Goal: Transaction & Acquisition: Purchase product/service

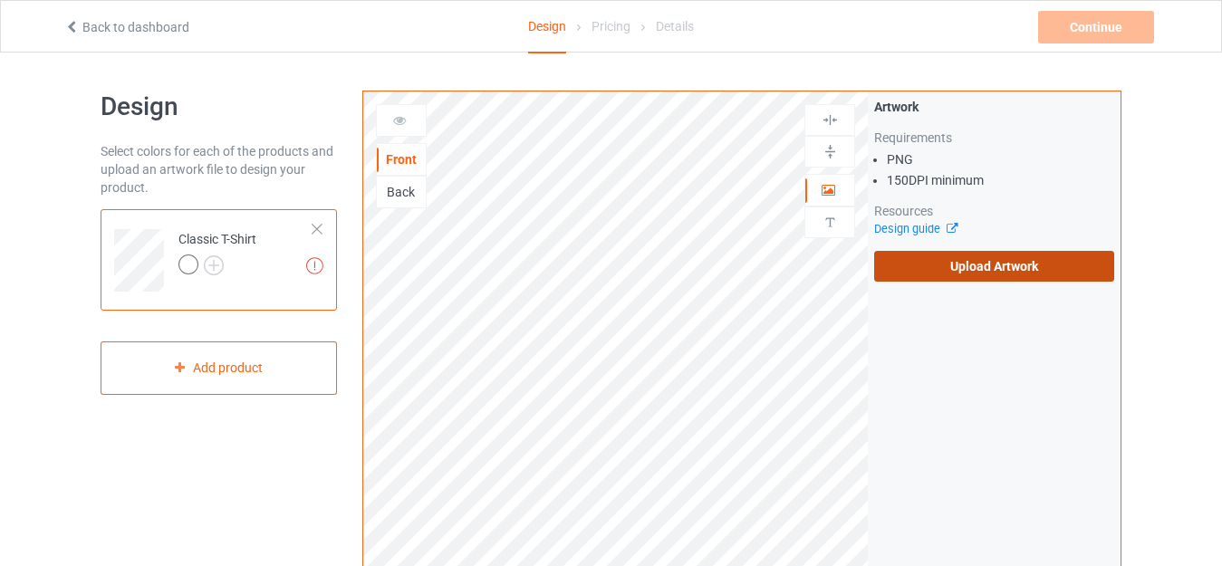
click at [980, 256] on label "Upload Artwork" at bounding box center [994, 266] width 240 height 31
click at [0, 0] on input "Upload Artwork" at bounding box center [0, 0] width 0 height 0
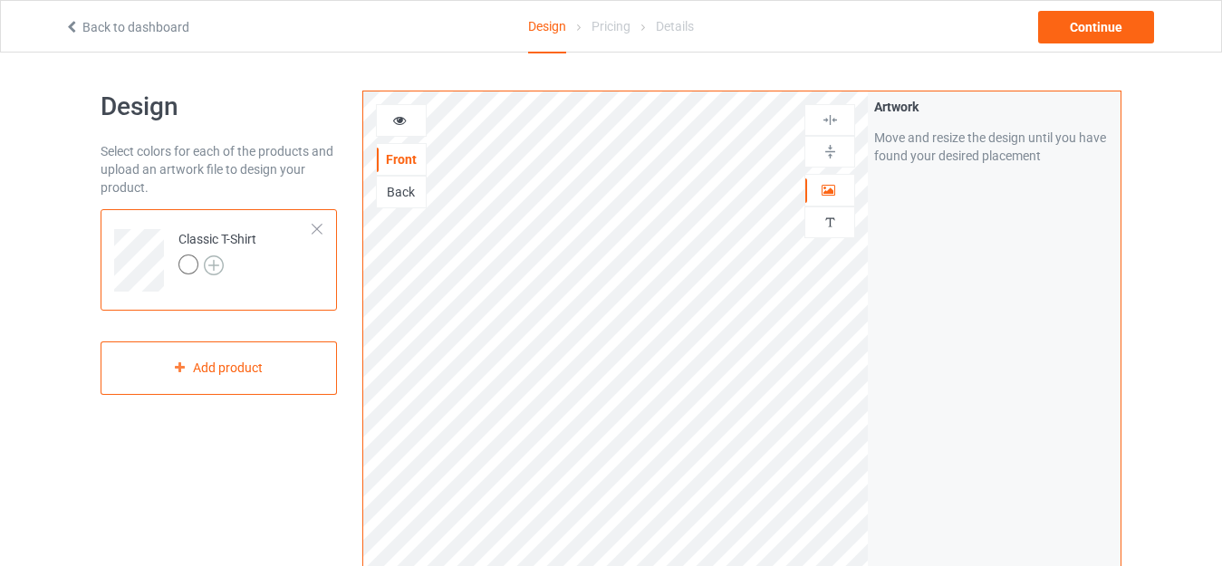
click at [217, 271] on img at bounding box center [214, 265] width 20 height 20
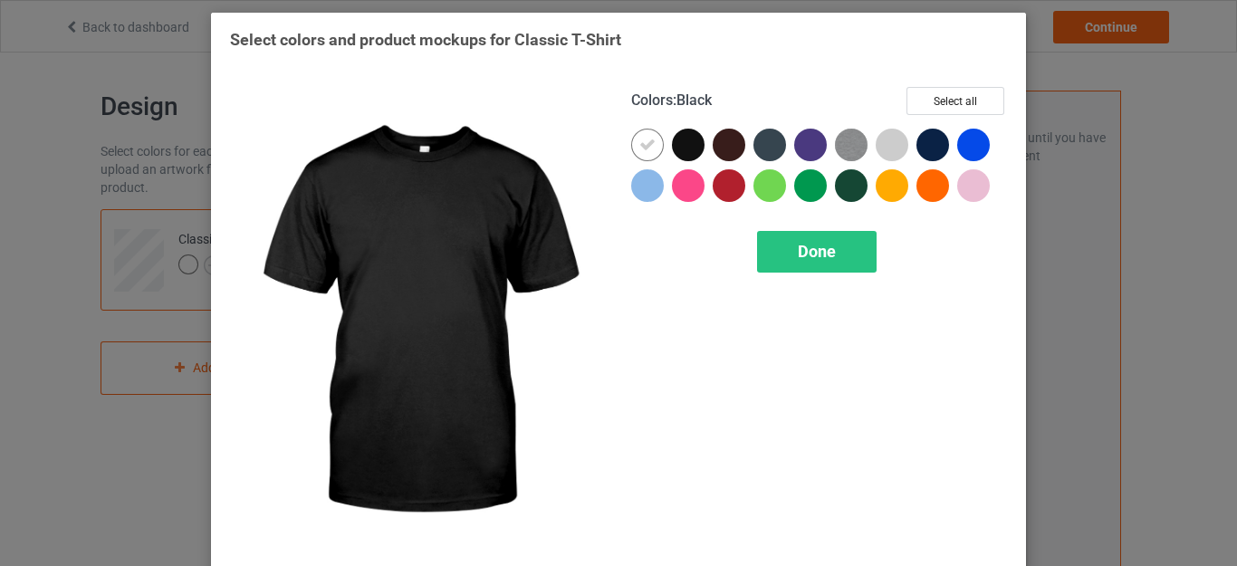
click at [688, 151] on div at bounding box center [688, 145] width 33 height 33
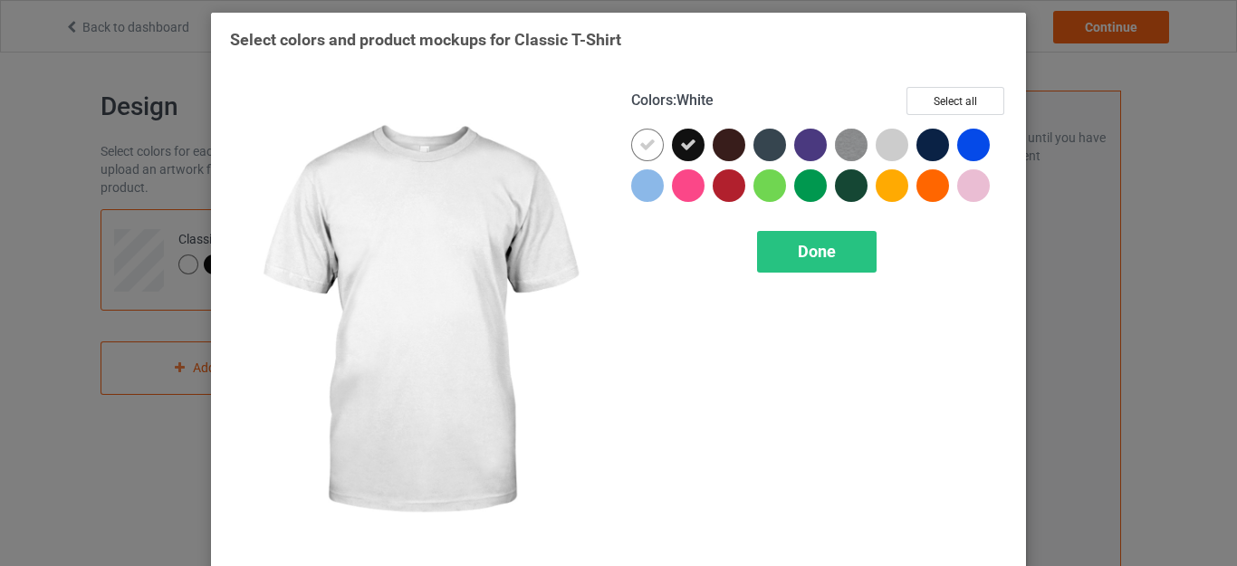
click at [640, 147] on icon at bounding box center [648, 145] width 16 height 16
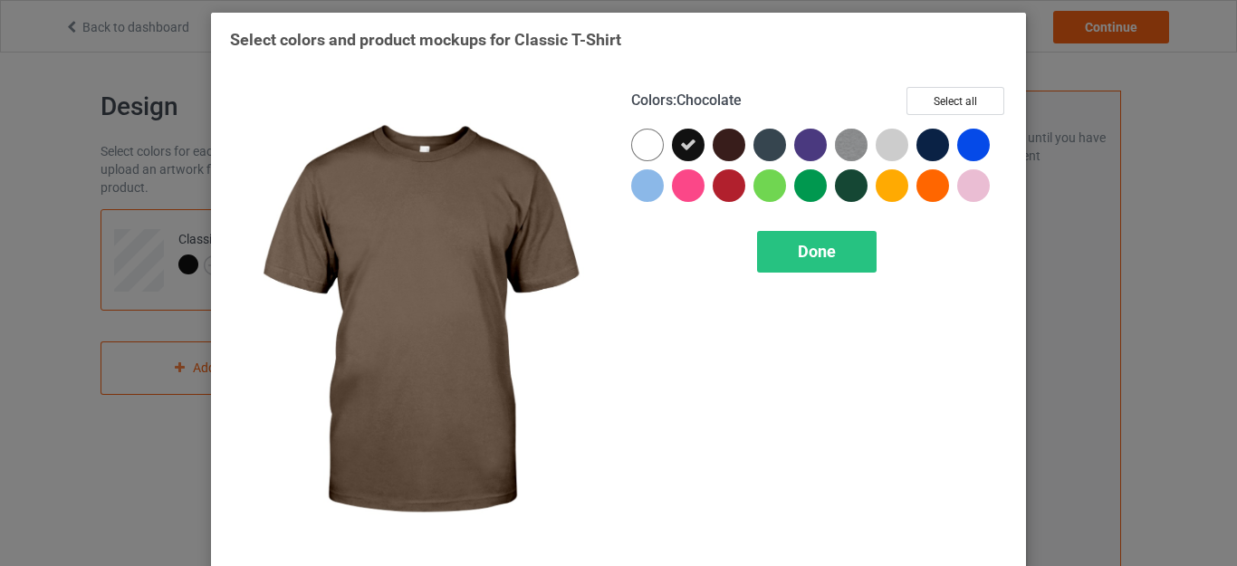
click at [713, 142] on div at bounding box center [729, 145] width 33 height 33
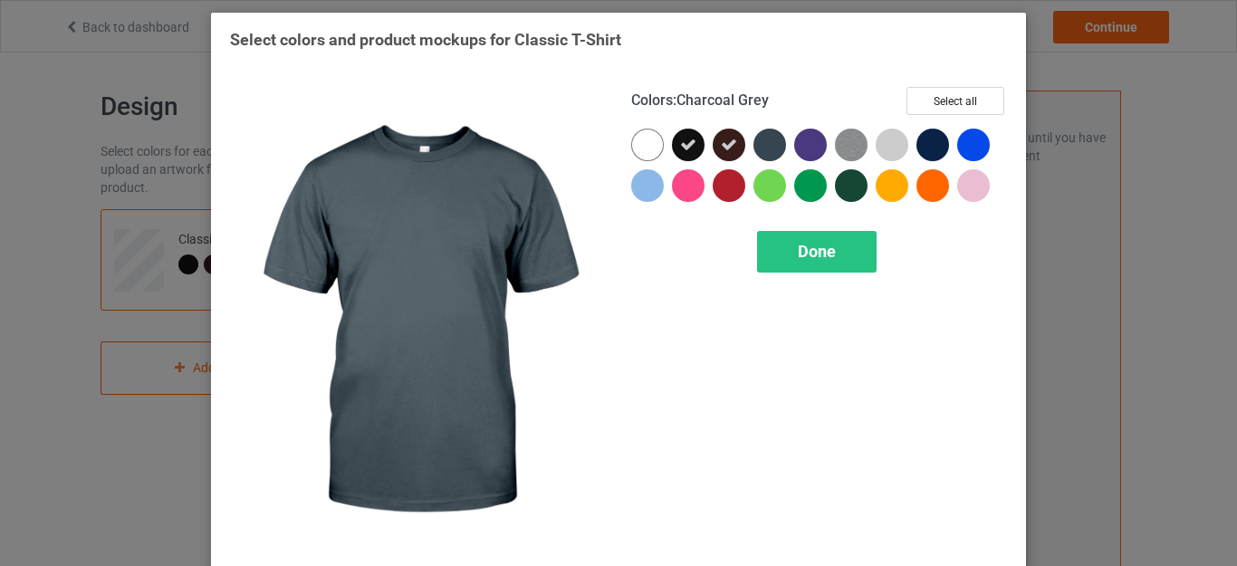
click at [767, 147] on div at bounding box center [770, 145] width 33 height 33
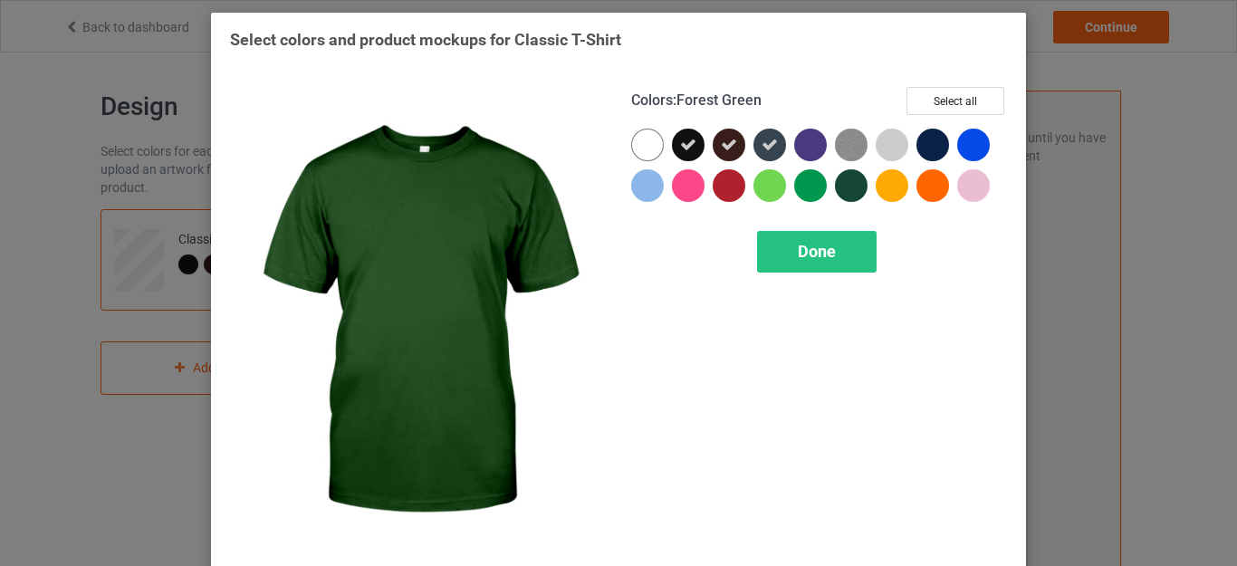
click at [850, 183] on div at bounding box center [851, 185] width 33 height 33
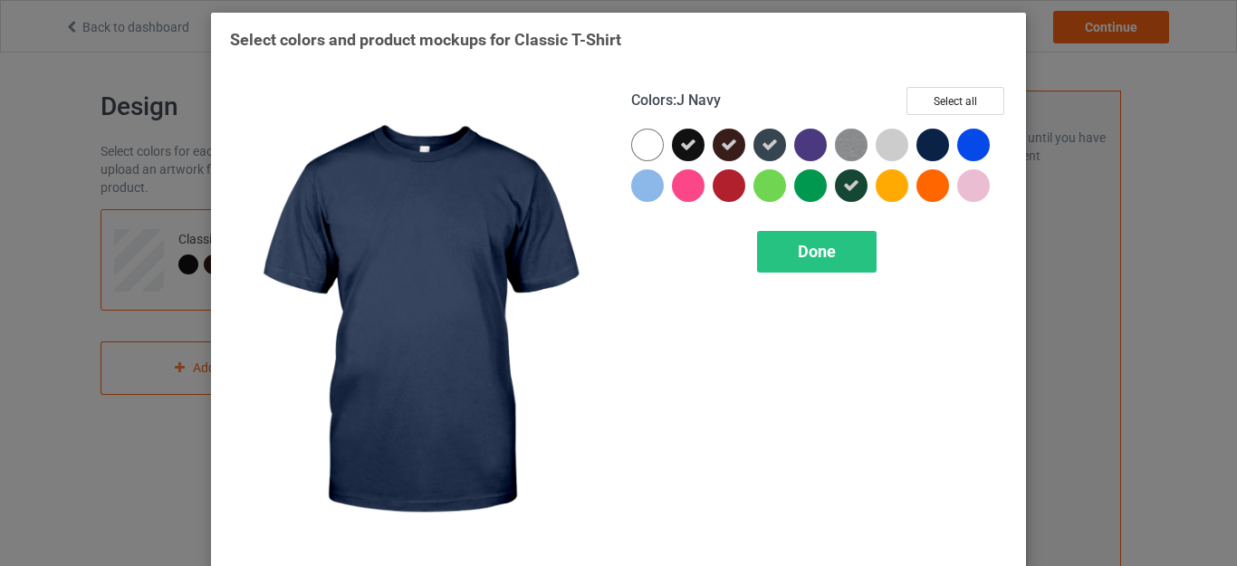
click at [937, 136] on div at bounding box center [933, 145] width 33 height 33
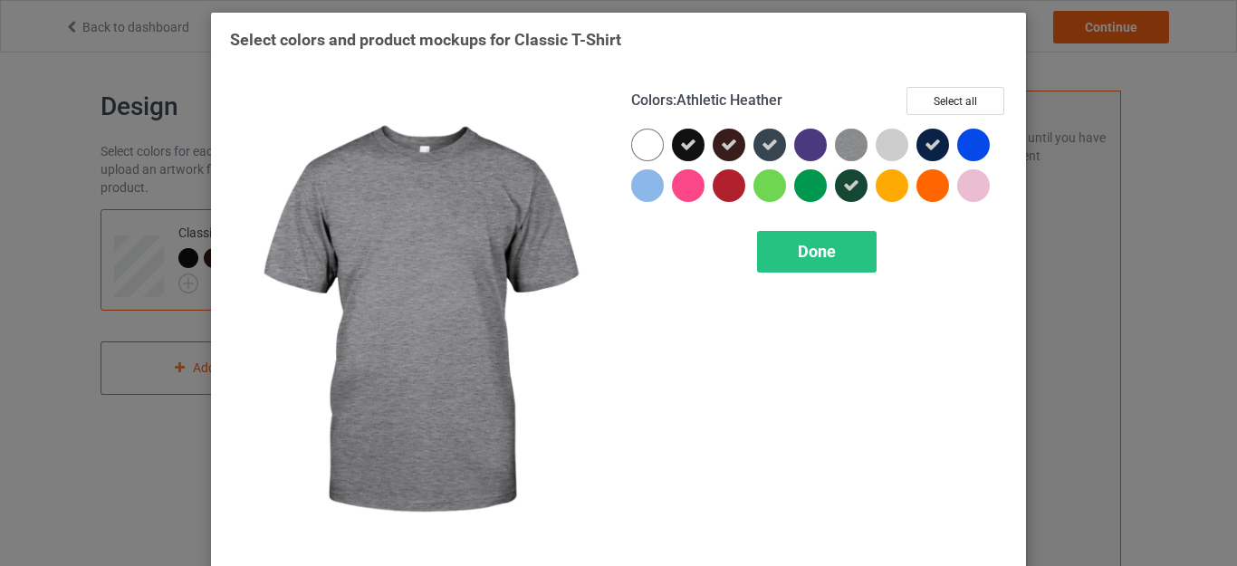
click at [842, 146] on img at bounding box center [851, 145] width 33 height 33
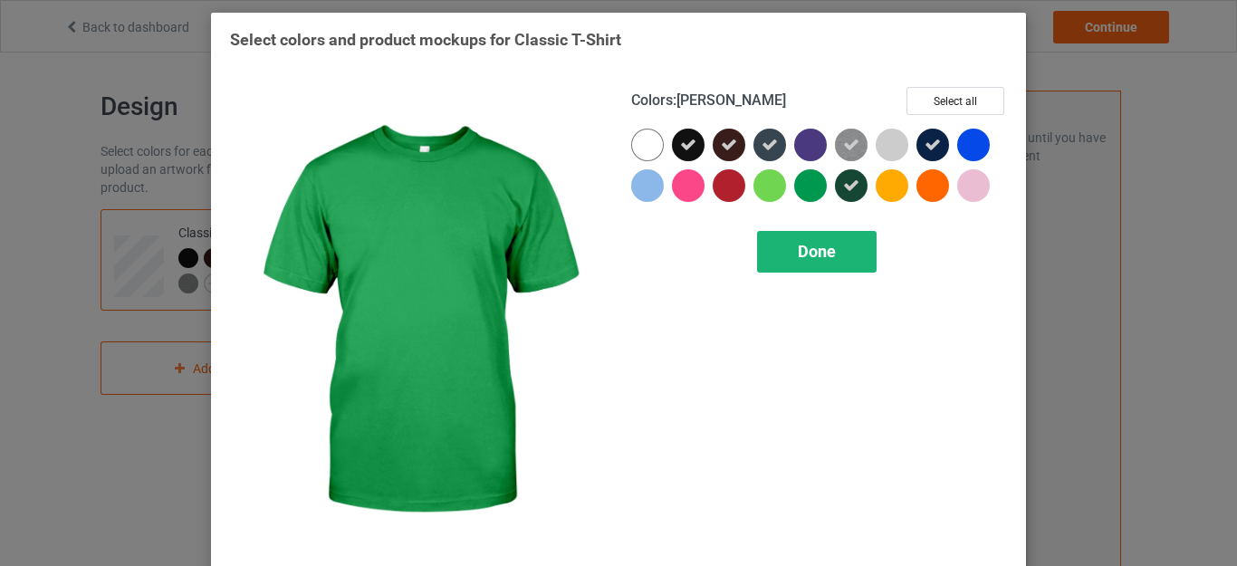
click at [811, 252] on span "Done" at bounding box center [817, 251] width 38 height 19
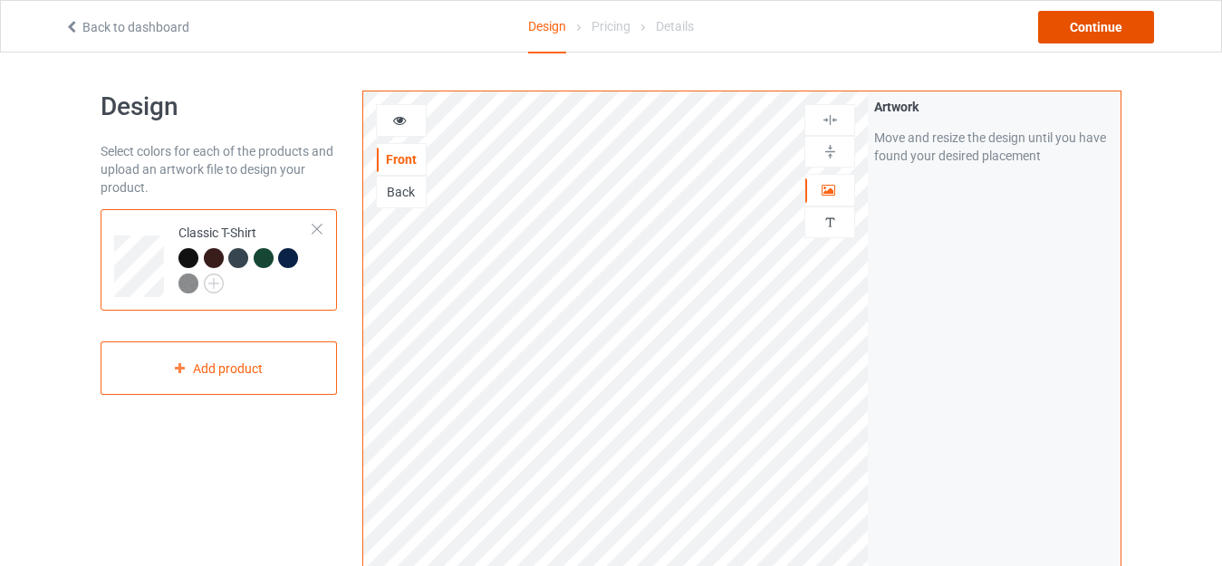
click at [1093, 26] on div "Continue" at bounding box center [1096, 27] width 116 height 33
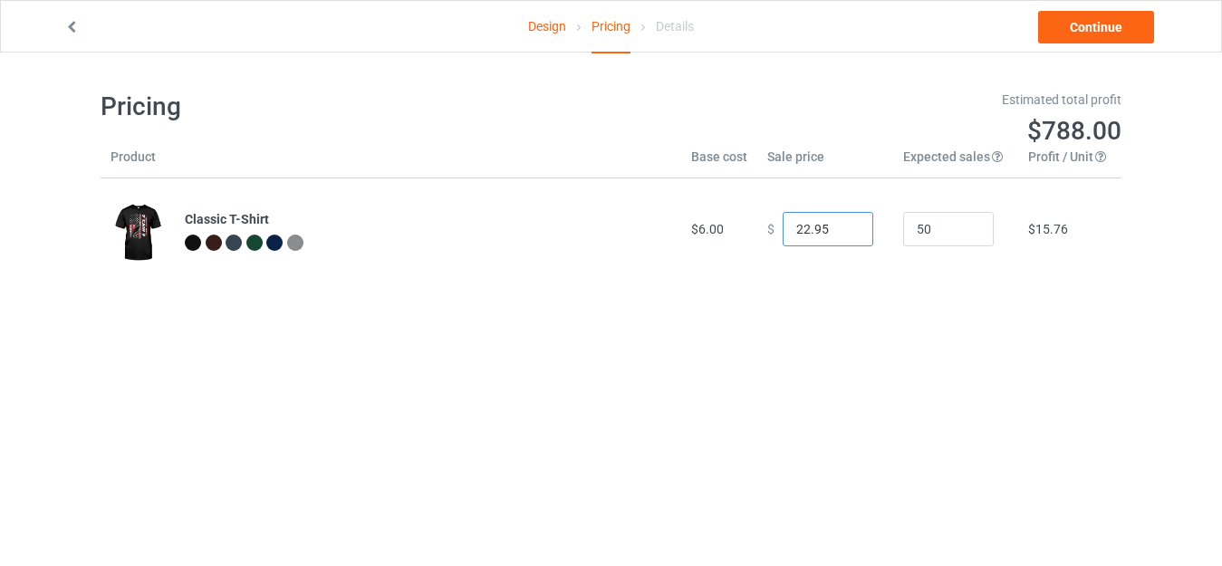
click at [809, 243] on input "22.95" at bounding box center [828, 229] width 91 height 34
type input "18.99"
click at [1113, 27] on link "Continue" at bounding box center [1096, 27] width 116 height 33
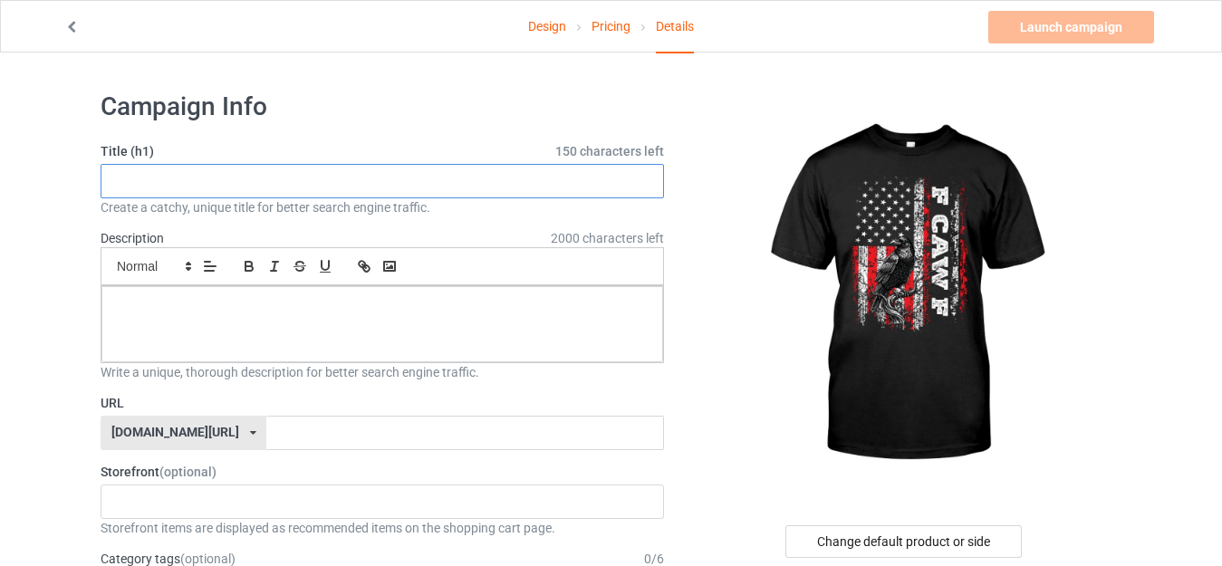
click at [461, 183] on input "text" at bounding box center [382, 181] width 563 height 34
paste input "Distressed F-Caw-F Black Crow Bird Retro USA Flage Vintage"
type input "Distressed F-Caw-F Black Crow Bird Retro USA Flage Vintage"
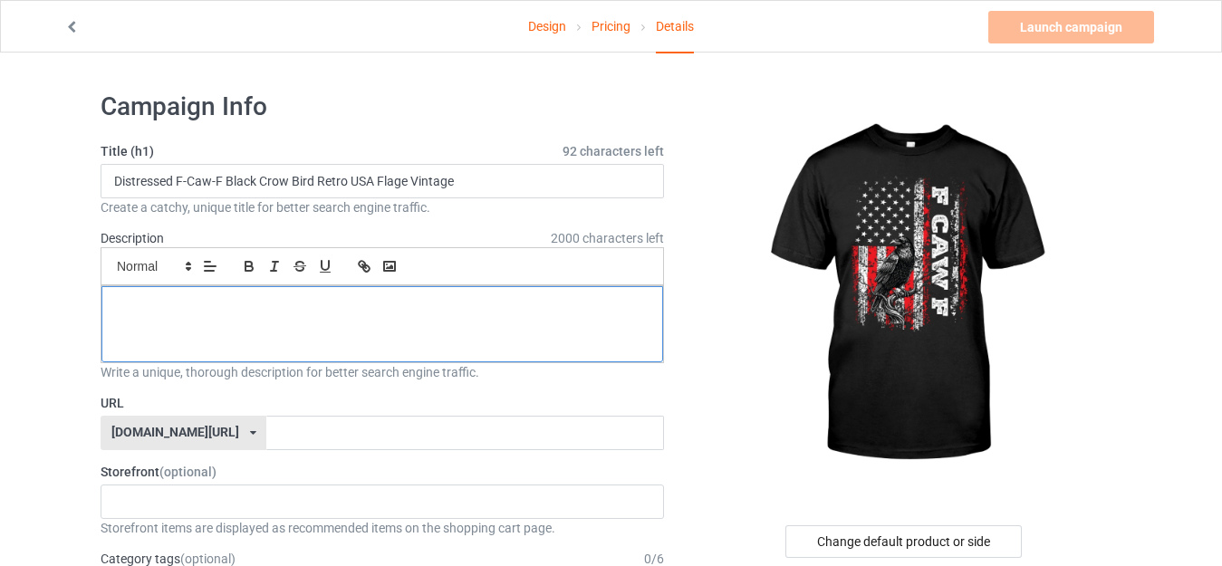
click at [458, 324] on div at bounding box center [382, 324] width 562 height 76
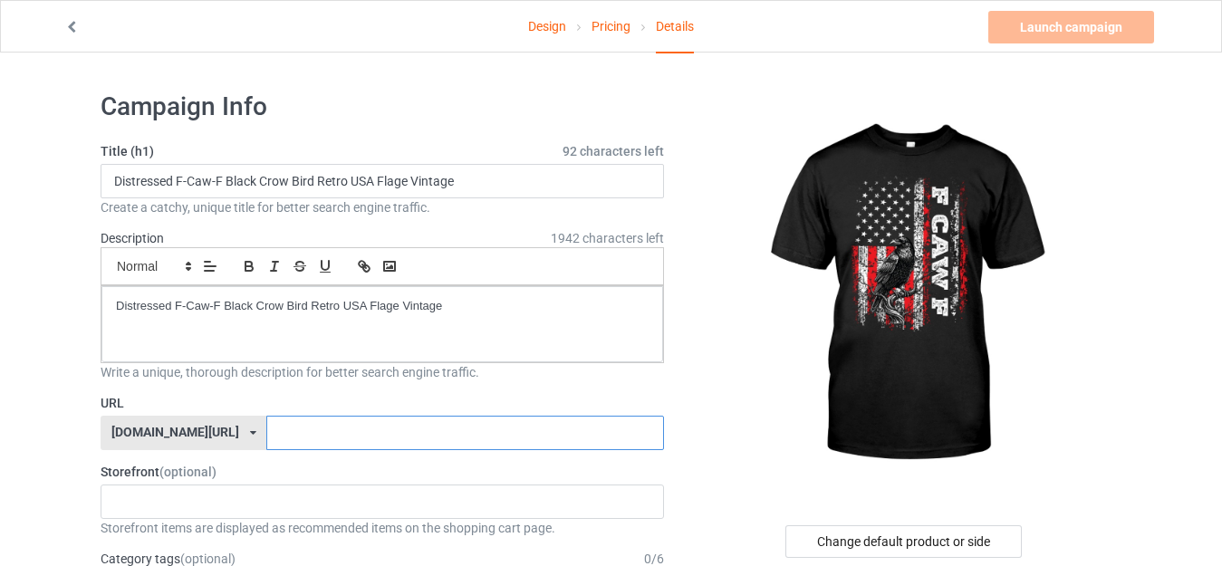
click at [382, 437] on input "text" at bounding box center [464, 433] width 397 height 34
paste input "Distressed F-Caw-F Black Crow Bird Retro USA Flage"
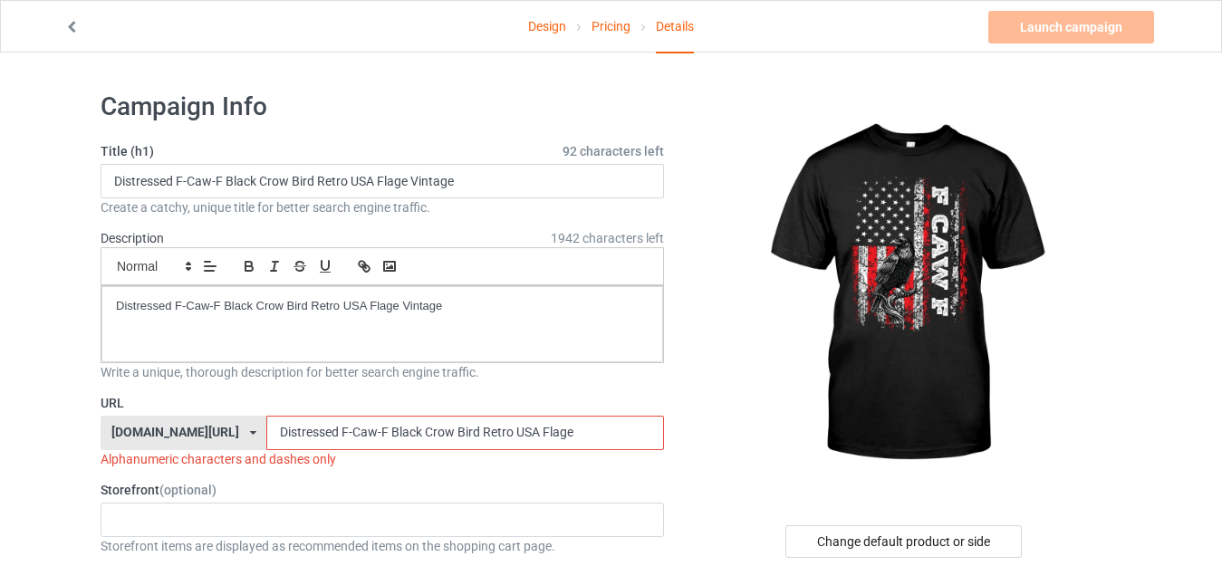
drag, startPoint x: 374, startPoint y: 433, endPoint x: 630, endPoint y: 401, distance: 258.3
click at [630, 401] on div "URL [DOMAIN_NAME][URL] [DOMAIN_NAME][URL] 587d0d41cee36fd012c64a69 Distressed F…" at bounding box center [382, 431] width 563 height 74
click at [339, 435] on input "Distressed F-Caw-F Black" at bounding box center [464, 433] width 397 height 34
click at [288, 438] on input "Distressed F-Caw-FBlack" at bounding box center [464, 433] width 397 height 34
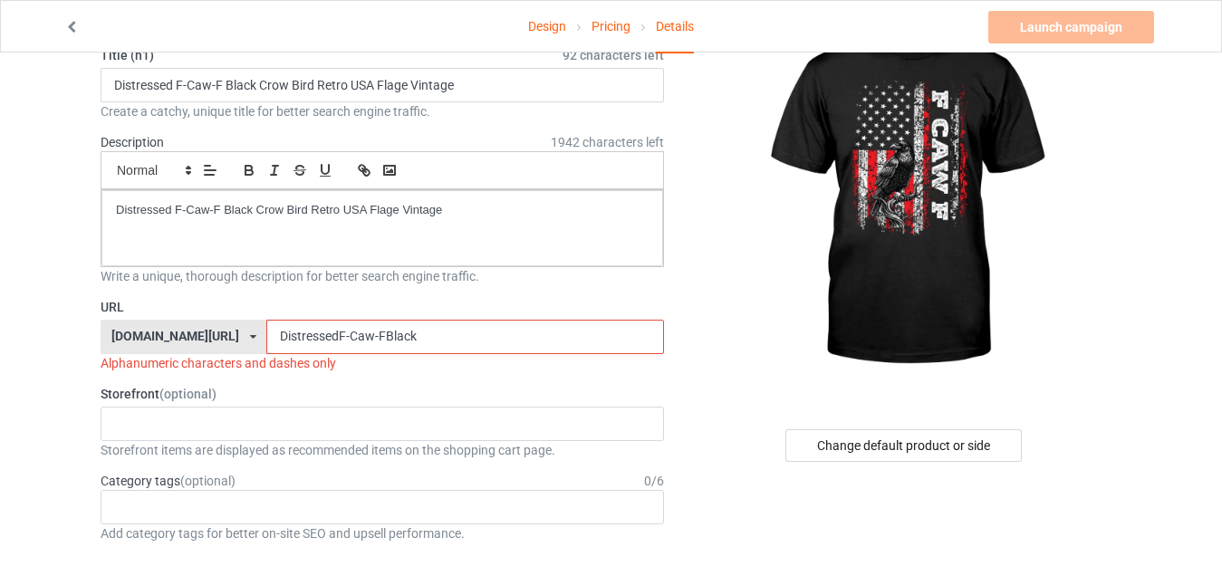
scroll to position [129, 0]
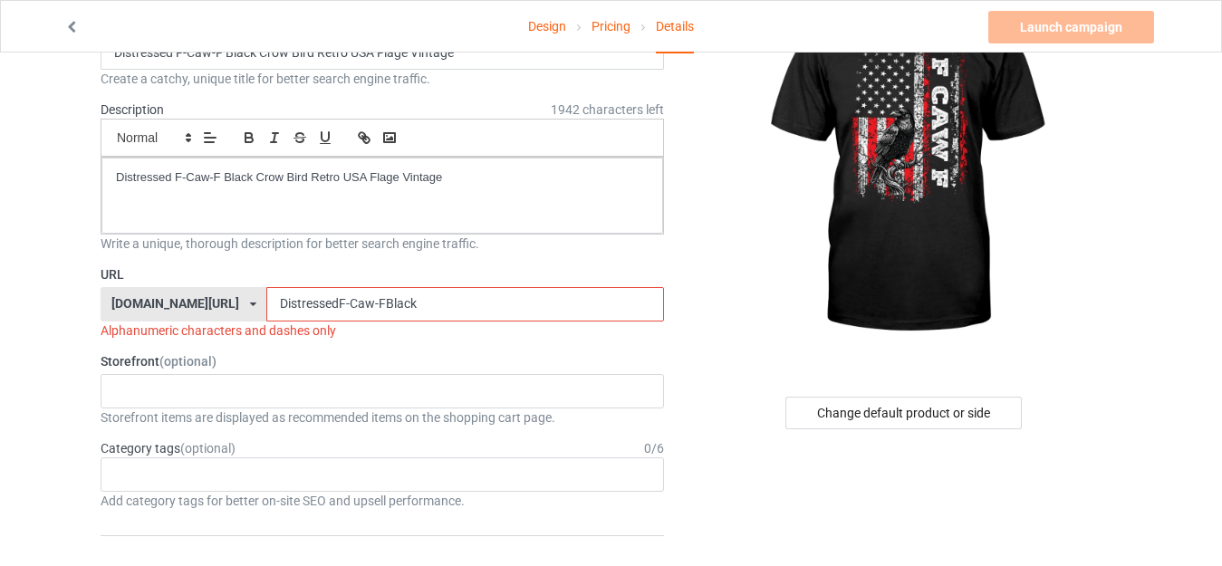
type input "DistressedF-Caw-FBlack"
click at [305, 472] on div "Age > [DEMOGRAPHIC_DATA] > 1 Age > [DEMOGRAPHIC_DATA] Months > 1 Month Age > [D…" at bounding box center [382, 474] width 563 height 34
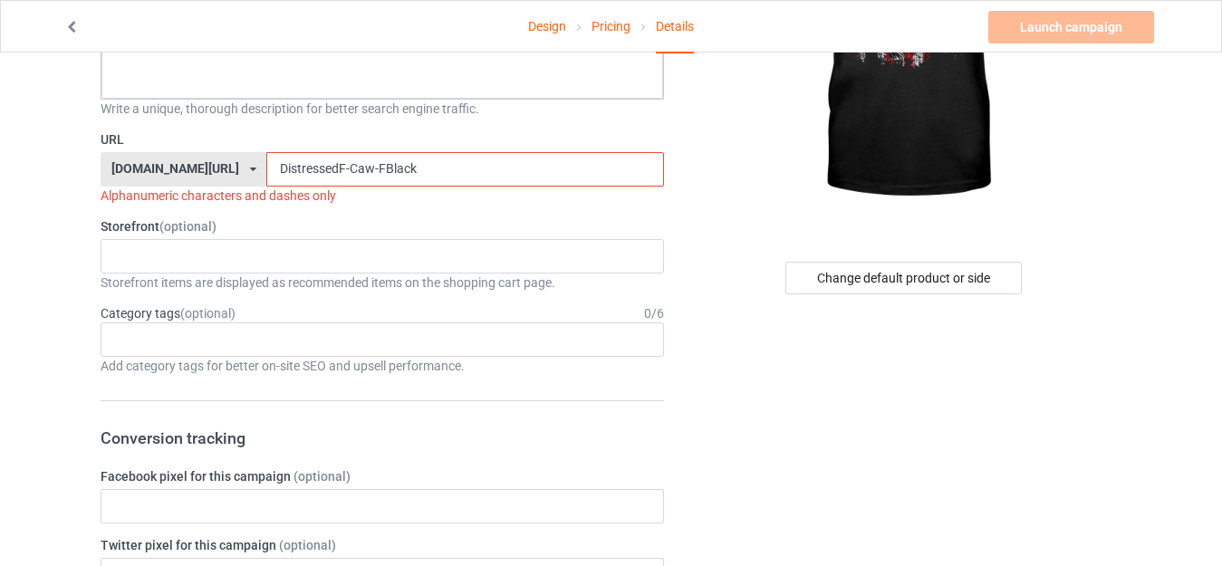
scroll to position [267, 0]
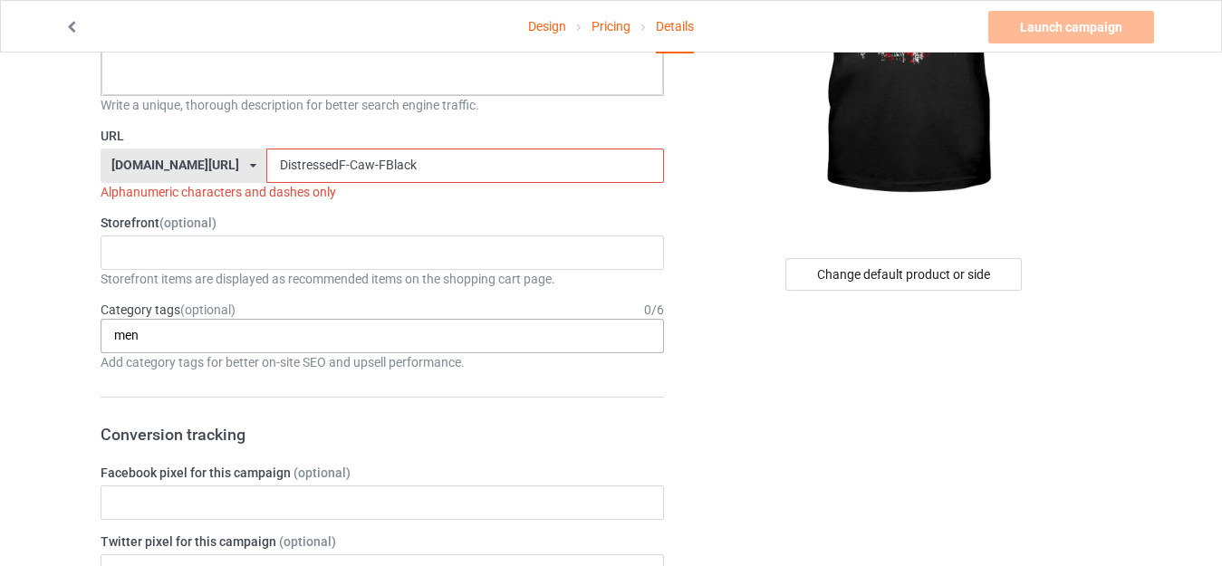
type input "men"
type input "c"
type input "women"
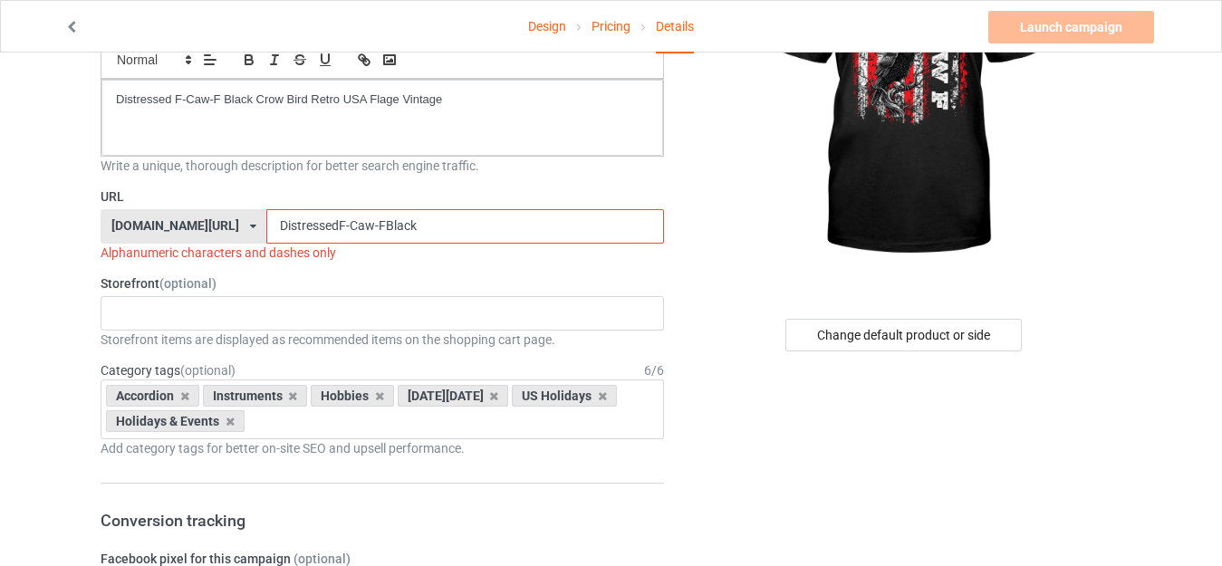
scroll to position [204, 0]
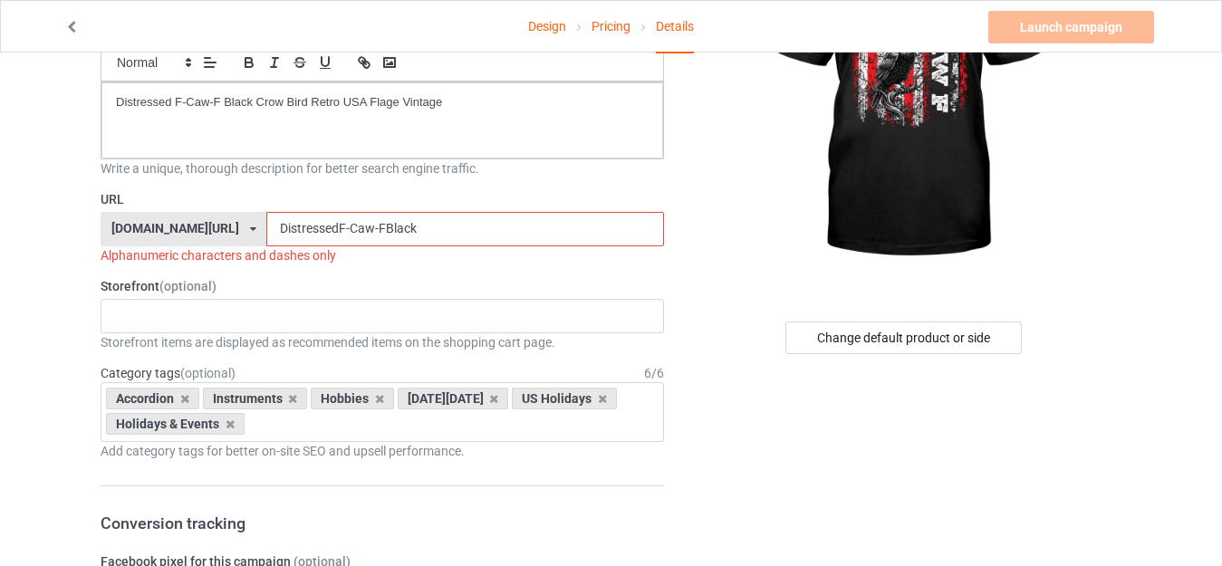
click at [331, 229] on input "DistressedF-Caw-FBlack" at bounding box center [464, 229] width 397 height 34
click at [298, 232] on input "DistressedF-CawFBlack" at bounding box center [464, 229] width 397 height 34
click at [266, 233] on input "DistressedFCawFBlack" at bounding box center [464, 229] width 397 height 34
drag, startPoint x: 332, startPoint y: 236, endPoint x: 397, endPoint y: 229, distance: 65.5
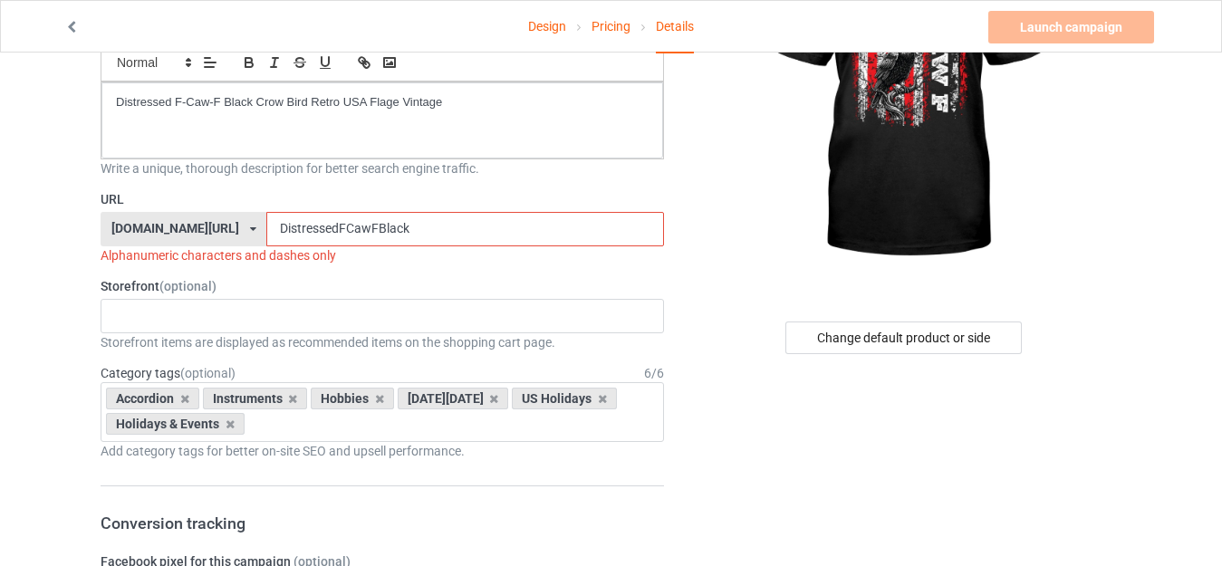
click at [397, 229] on input "DistressedFCawFBlack" at bounding box center [464, 229] width 397 height 34
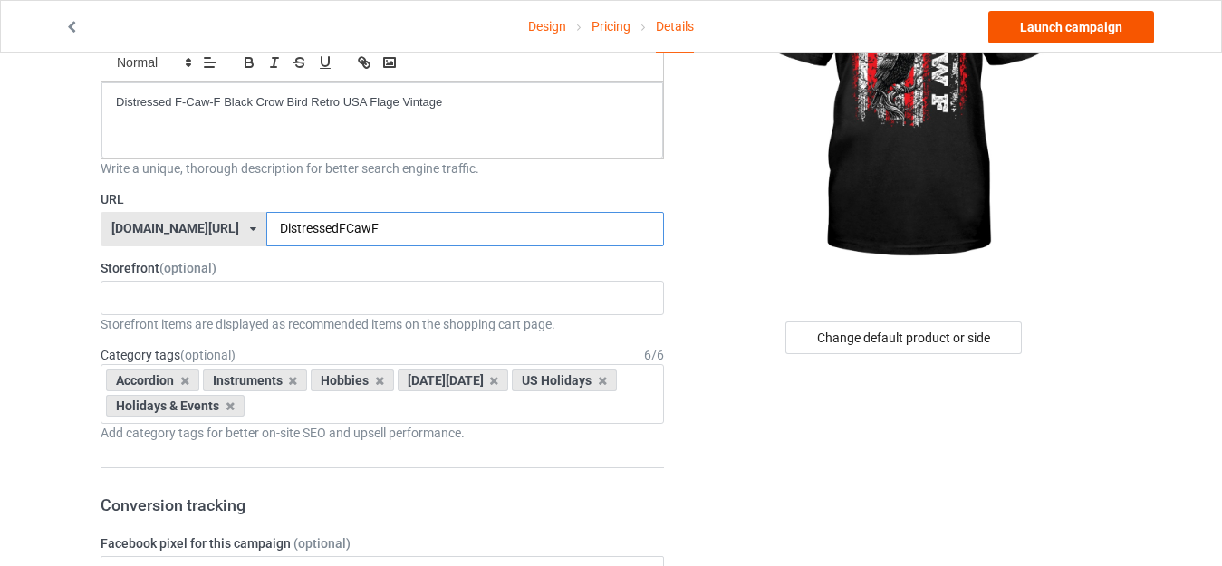
type input "DistressedFCawF"
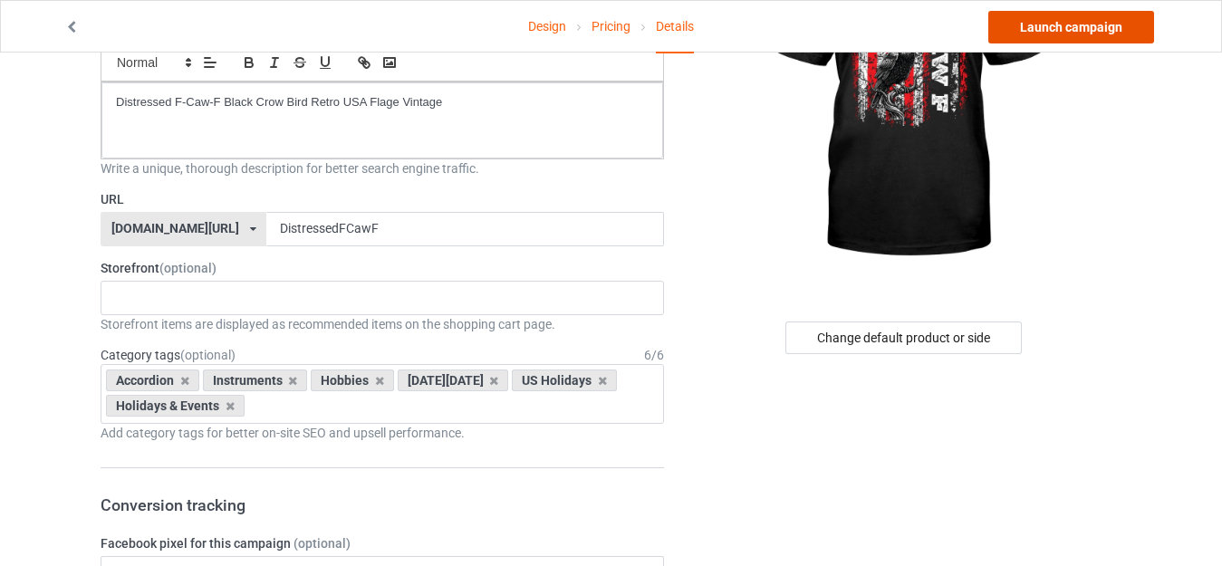
click at [1101, 36] on link "Launch campaign" at bounding box center [1071, 27] width 166 height 33
